Goal: Navigation & Orientation: Find specific page/section

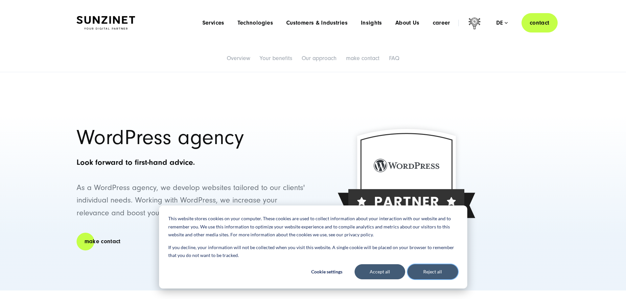
click at [430, 272] on font "Reject all" at bounding box center [432, 272] width 19 height 8
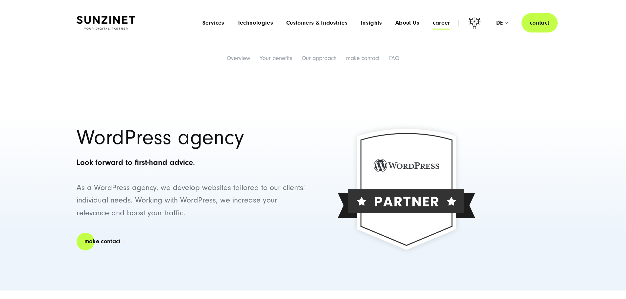
click at [436, 23] on font "career" at bounding box center [441, 22] width 17 height 7
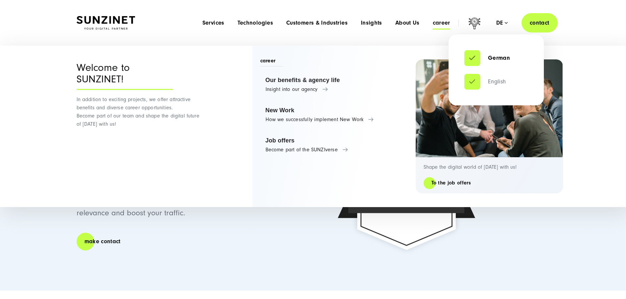
click at [493, 82] on font "English" at bounding box center [497, 81] width 18 height 7
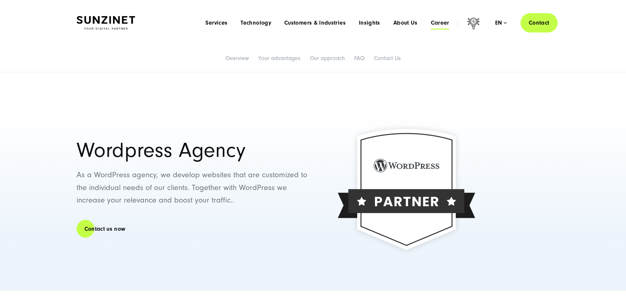
click at [431, 21] on span "Career" at bounding box center [440, 23] width 18 height 7
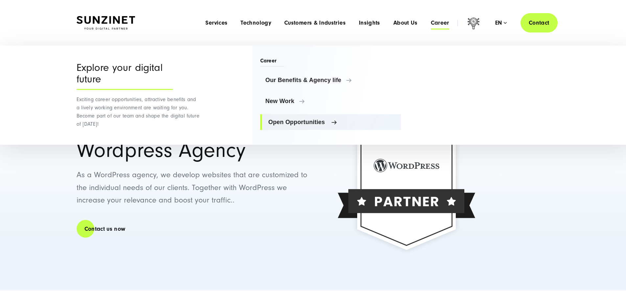
click at [299, 121] on span "Open Opportunities" at bounding box center [333, 122] width 128 height 7
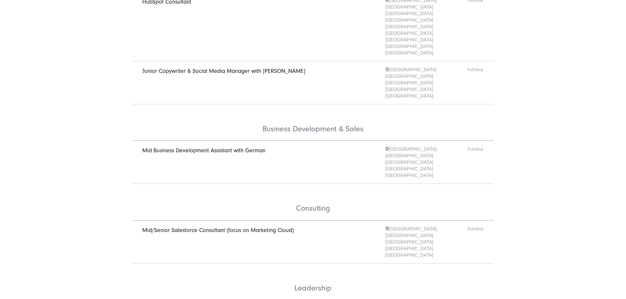
scroll to position [164, 0]
